Goal: Information Seeking & Learning: Understand process/instructions

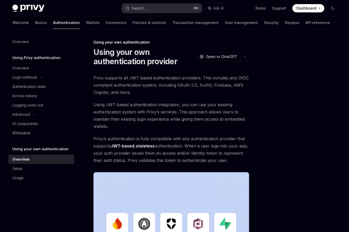
click at [187, 7] on button "Search... ⌘ K" at bounding box center [162, 8] width 80 height 9
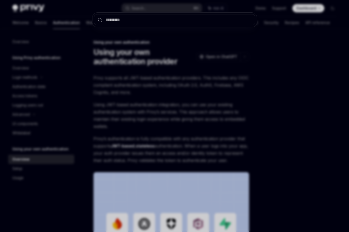
click at [262, 52] on div at bounding box center [174, 116] width 349 height 232
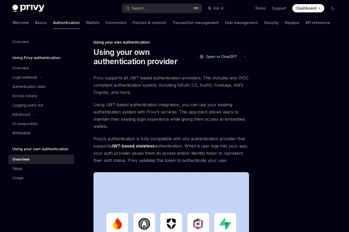
click at [306, 10] on span "Dashboard" at bounding box center [307, 8] width 20 height 5
click at [212, 9] on button "Ask AI" at bounding box center [216, 8] width 23 height 9
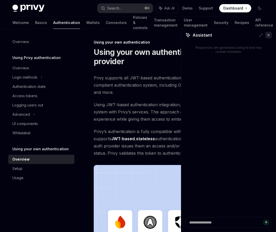
click at [269, 35] on icon at bounding box center [268, 35] width 2 height 2
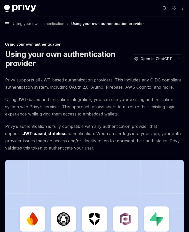
click at [6, 25] on icon "button" at bounding box center [7, 23] width 4 height 3
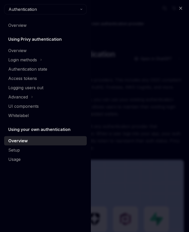
click at [101, 24] on div "Close navigation Authentication Overview Using Privy authentication Overview Lo…" at bounding box center [94, 116] width 189 height 232
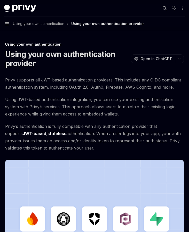
click at [9, 23] on button "Navigation Using your own authentication Using your own authentication provider" at bounding box center [94, 23] width 189 height 14
click at [165, 7] on icon "button" at bounding box center [164, 8] width 4 height 4
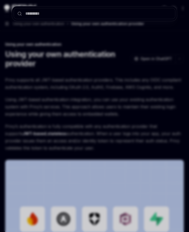
click at [174, 34] on div at bounding box center [94, 116] width 189 height 232
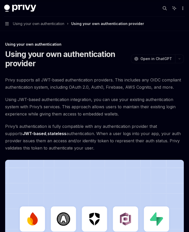
click at [182, 9] on icon "More actions" at bounding box center [182, 8] width 4 height 4
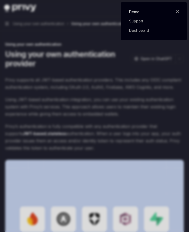
click at [145, 13] on link "Demo" at bounding box center [153, 11] width 49 height 5
type textarea "*"
